Goal: Check status: Check status

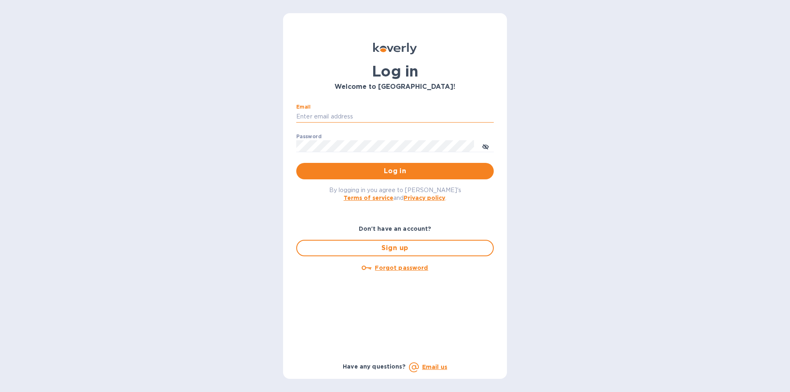
click at [332, 117] on input "Email" at bounding box center [394, 117] width 197 height 12
type input "lilianai@vianderfoods.com"
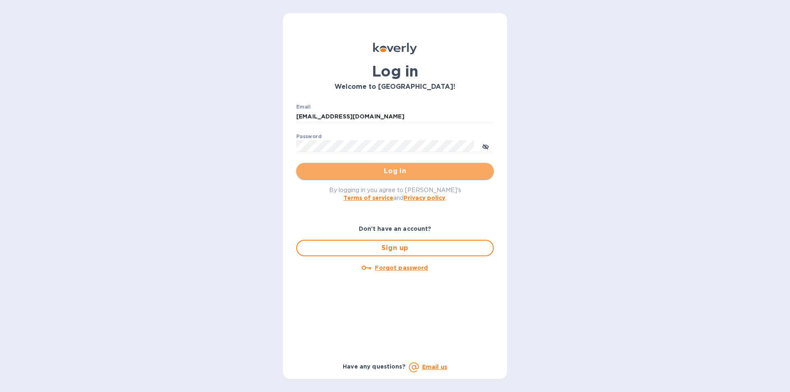
click at [403, 169] on span "Log in" at bounding box center [395, 171] width 184 height 10
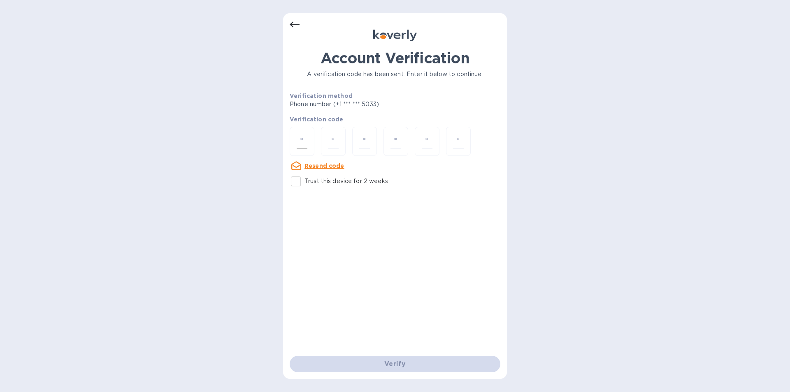
click at [307, 146] on div at bounding box center [302, 141] width 25 height 29
type input "3"
type input "9"
type input "3"
type input "8"
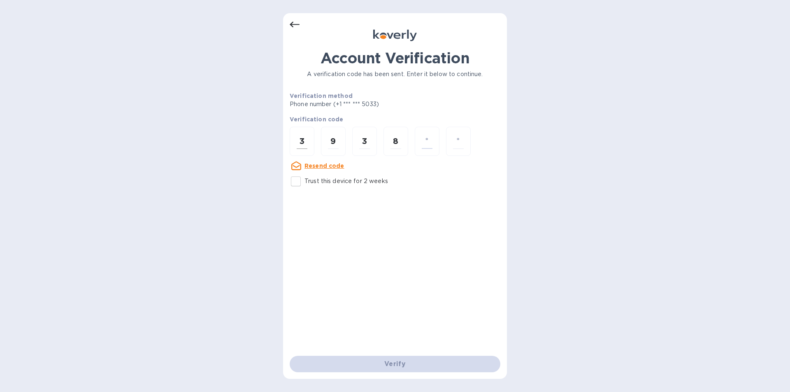
type input "1"
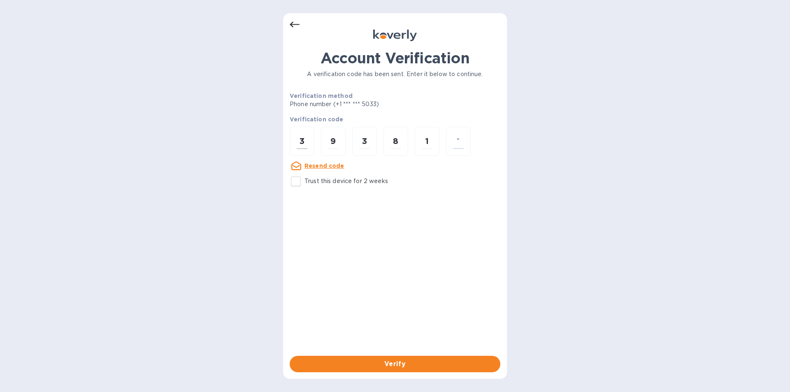
type input "7"
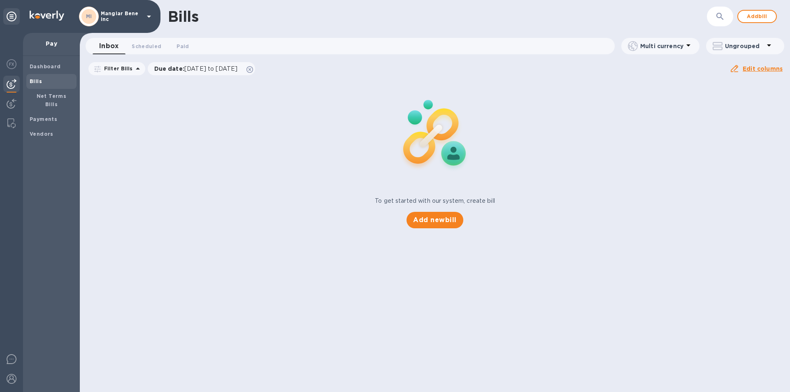
click at [148, 14] on icon at bounding box center [149, 17] width 10 height 10
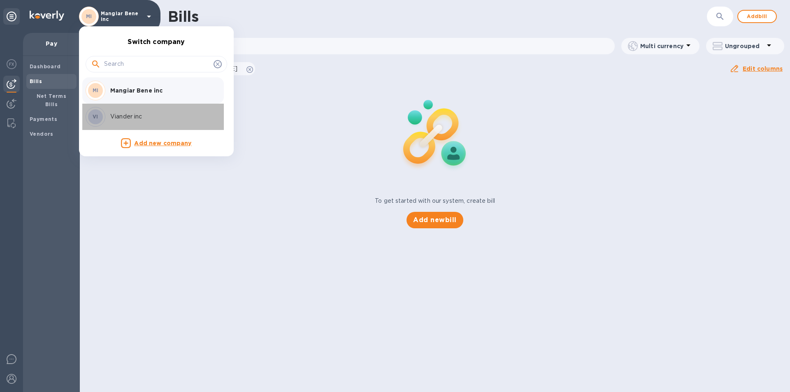
click at [132, 116] on p "Viander inc" at bounding box center [162, 116] width 104 height 9
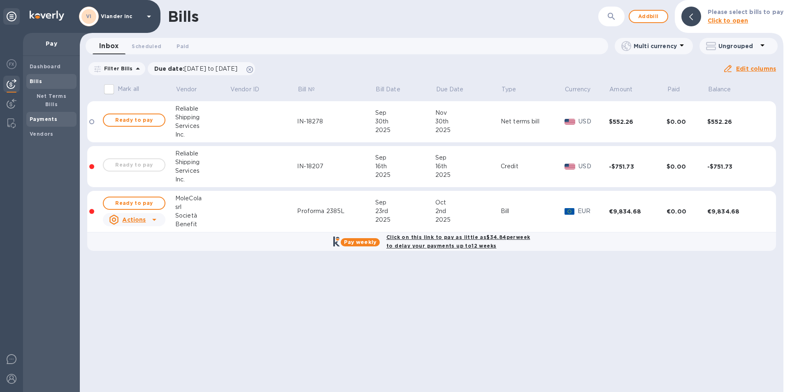
click at [47, 116] on b "Payments" at bounding box center [44, 119] width 28 height 6
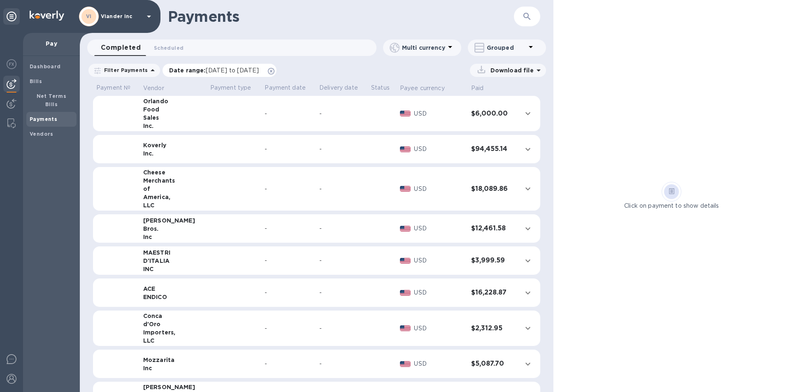
click at [210, 71] on span "09/03/2025 to 10/04/2025" at bounding box center [232, 70] width 53 height 7
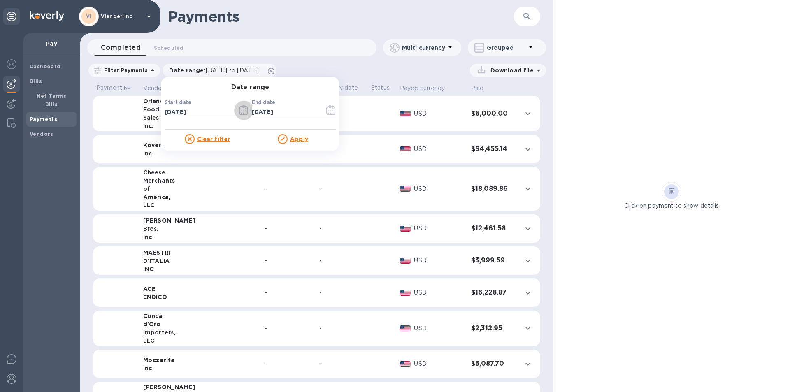
click at [243, 111] on icon "button" at bounding box center [243, 111] width 1 height 1
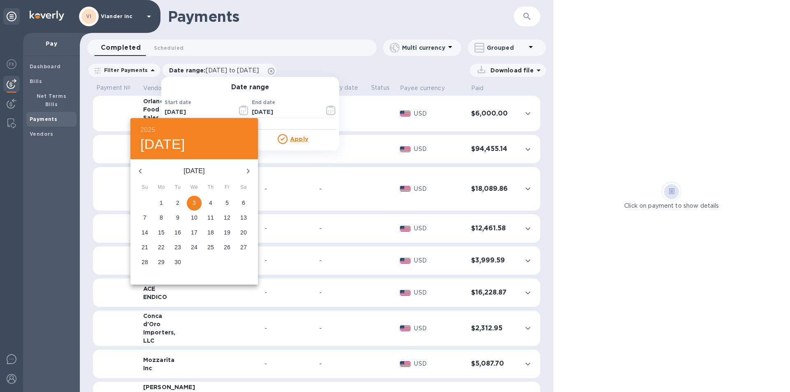
click at [142, 172] on icon "button" at bounding box center [140, 171] width 10 height 10
click at [145, 203] on p "1" at bounding box center [144, 203] width 3 height 8
type input "06/01/2025"
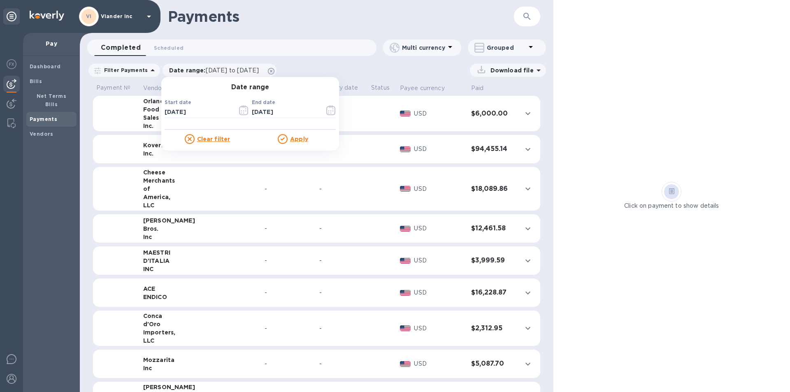
click at [299, 141] on u "Apply" at bounding box center [299, 139] width 18 height 7
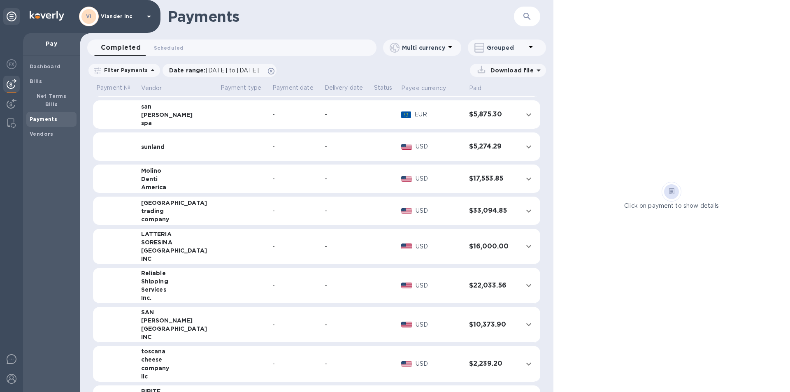
scroll to position [329, 0]
click at [217, 325] on td at bounding box center [243, 324] width 52 height 36
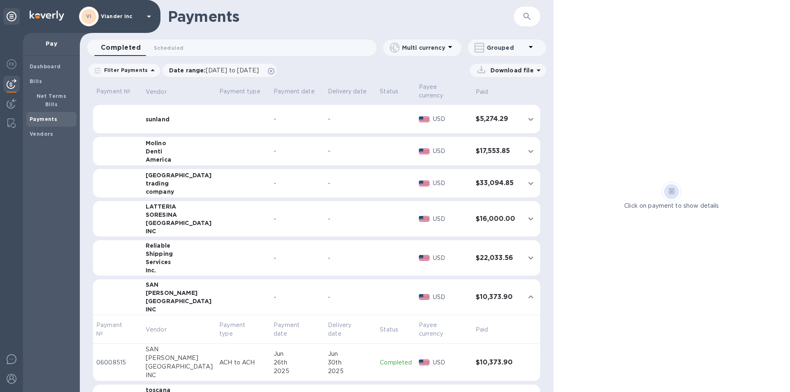
scroll to position [424, 0]
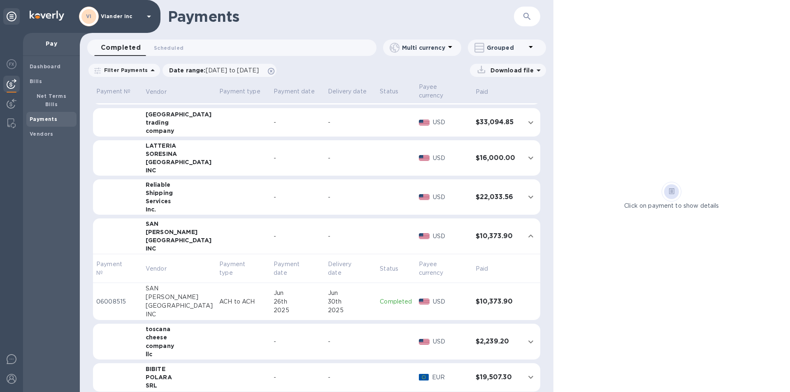
click at [384, 297] on p "Completed" at bounding box center [396, 301] width 32 height 9
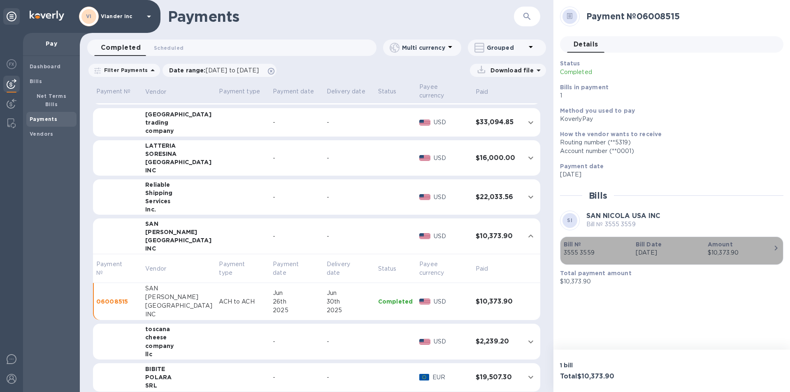
click at [574, 249] on p "3555 3559" at bounding box center [595, 252] width 65 height 9
